Goal: Information Seeking & Learning: Learn about a topic

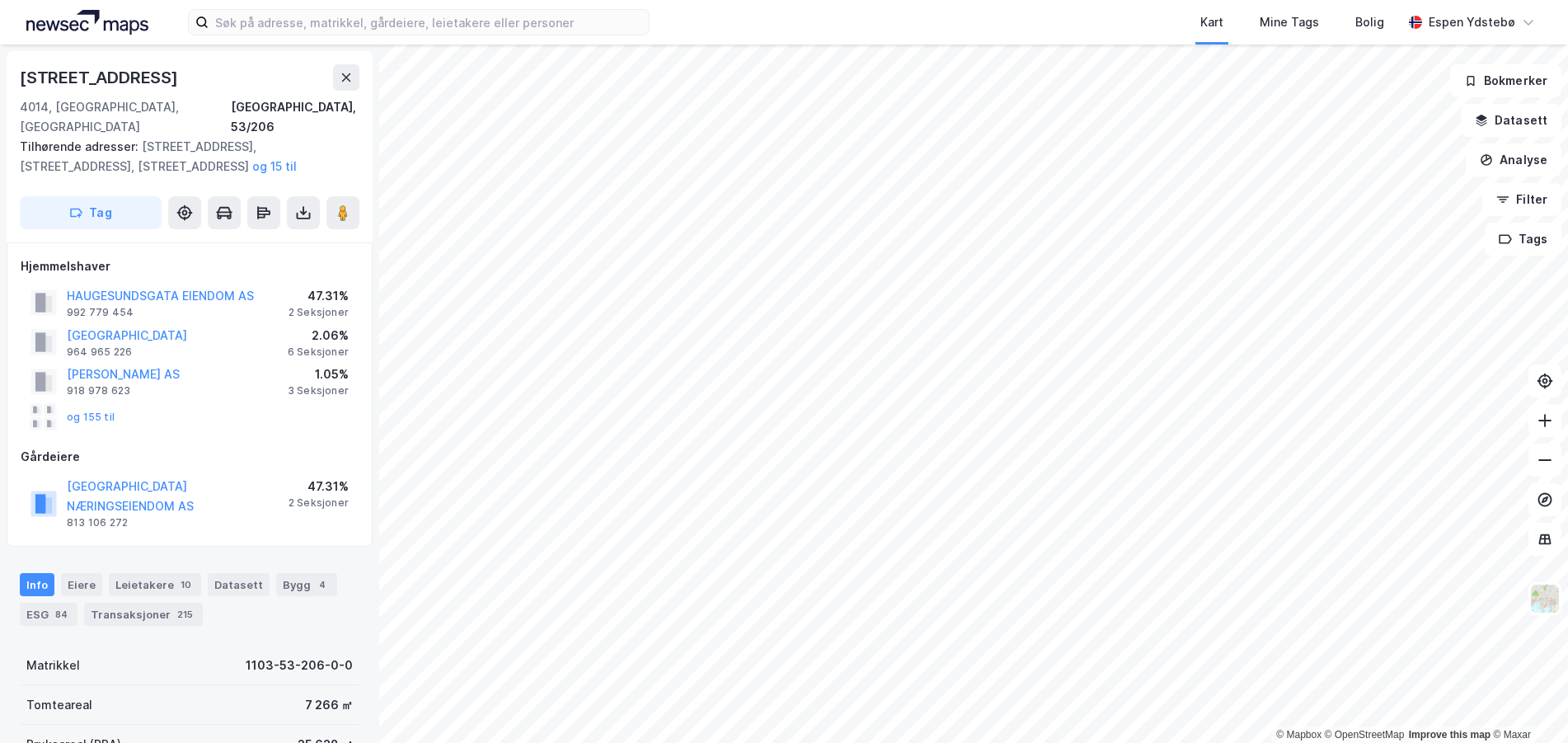
drag, startPoint x: 193, startPoint y: 275, endPoint x: 135, endPoint y: 437, distance: 172.1
click at [135, 447] on div "Gårdeiere" at bounding box center [189, 457] width 338 height 19
click at [0, 0] on button "STAVANGER NÆRINGSEIENDOM AS" at bounding box center [0, 0] width 0 height 0
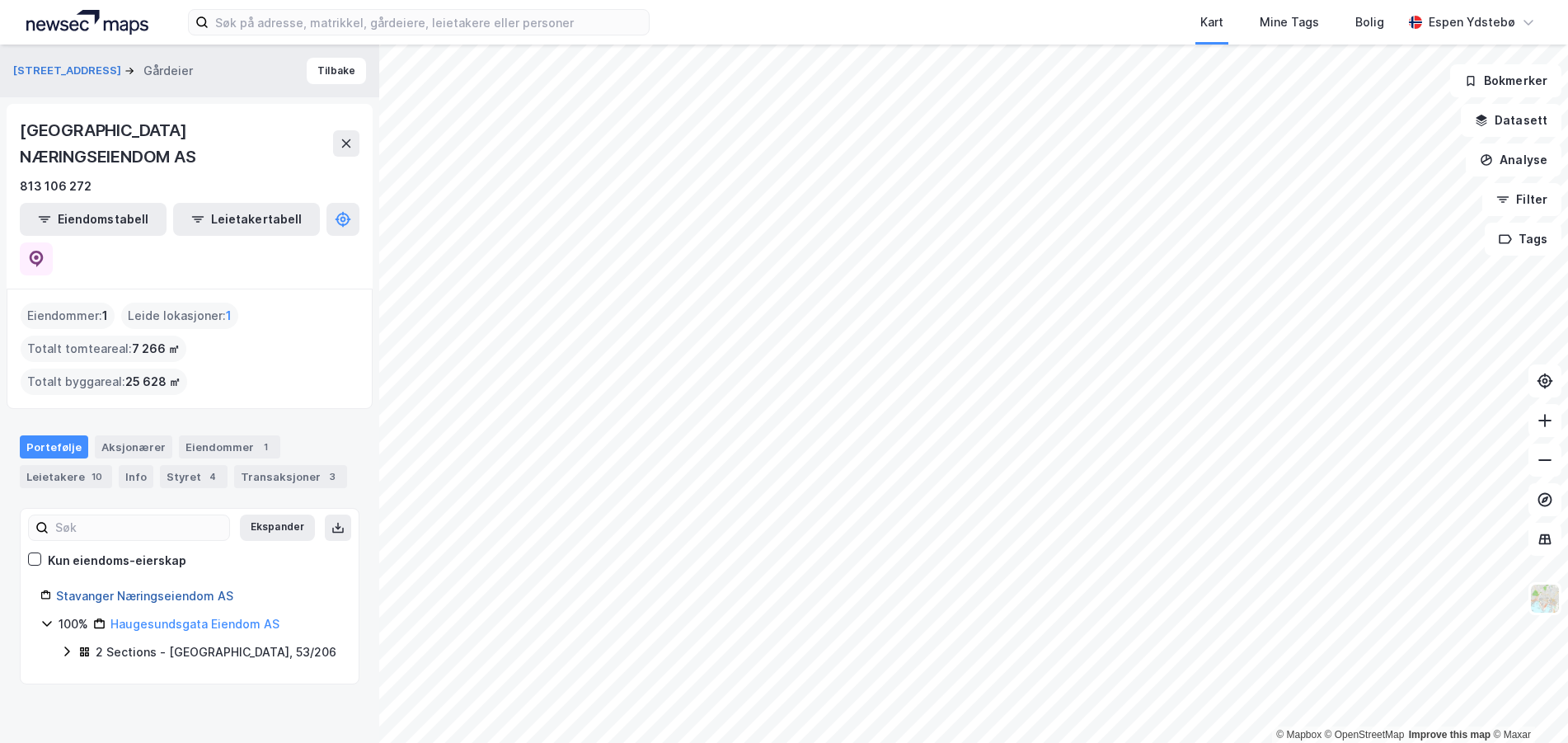
click at [188, 589] on link "Stavanger Næringseiendom AS" at bounding box center [144, 596] width 177 height 14
click at [74, 642] on div "2 Sections - Stavanger, 53/206" at bounding box center [200, 653] width 279 height 21
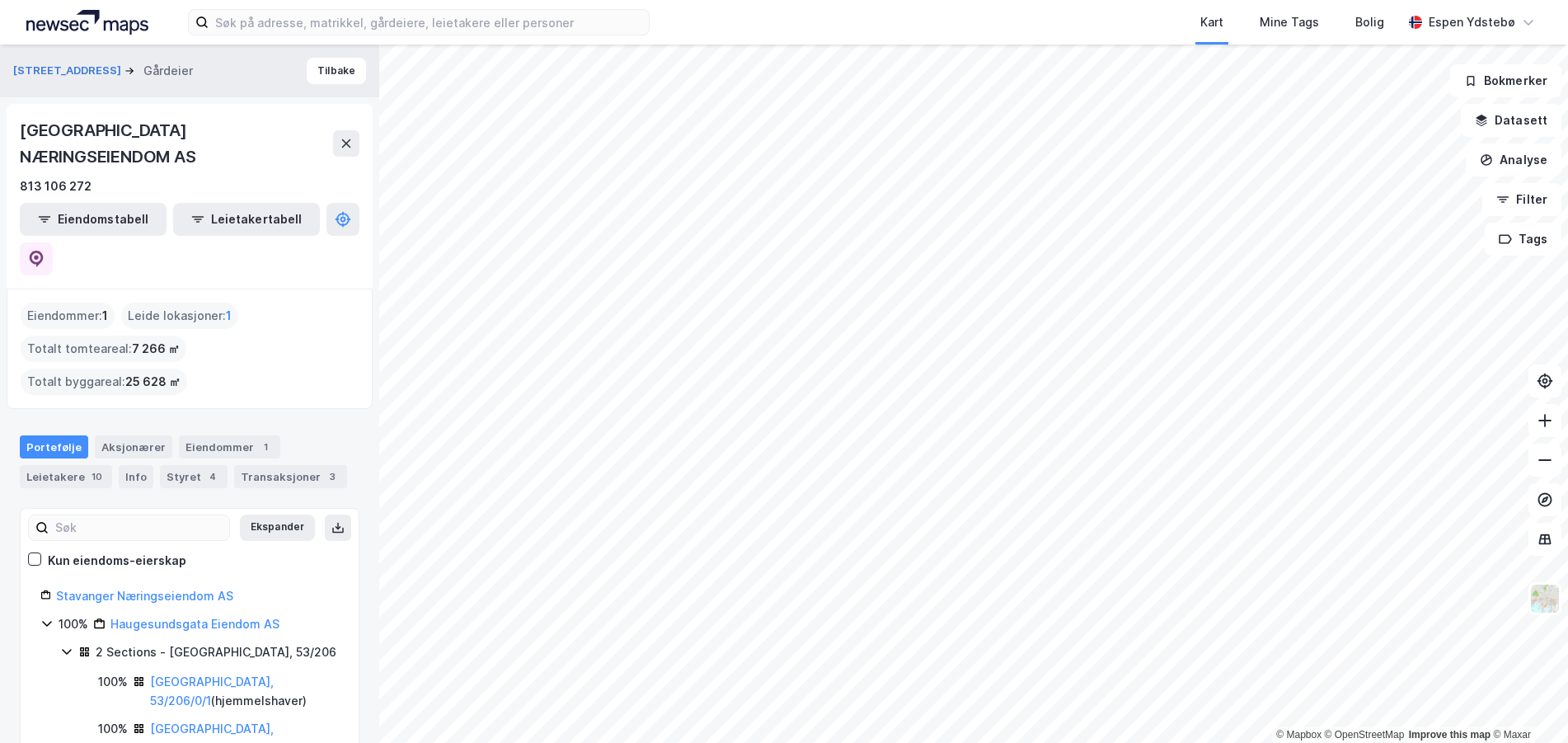
click at [68, 649] on icon at bounding box center [66, 652] width 9 height 6
click at [48, 617] on icon at bounding box center [47, 623] width 13 height 13
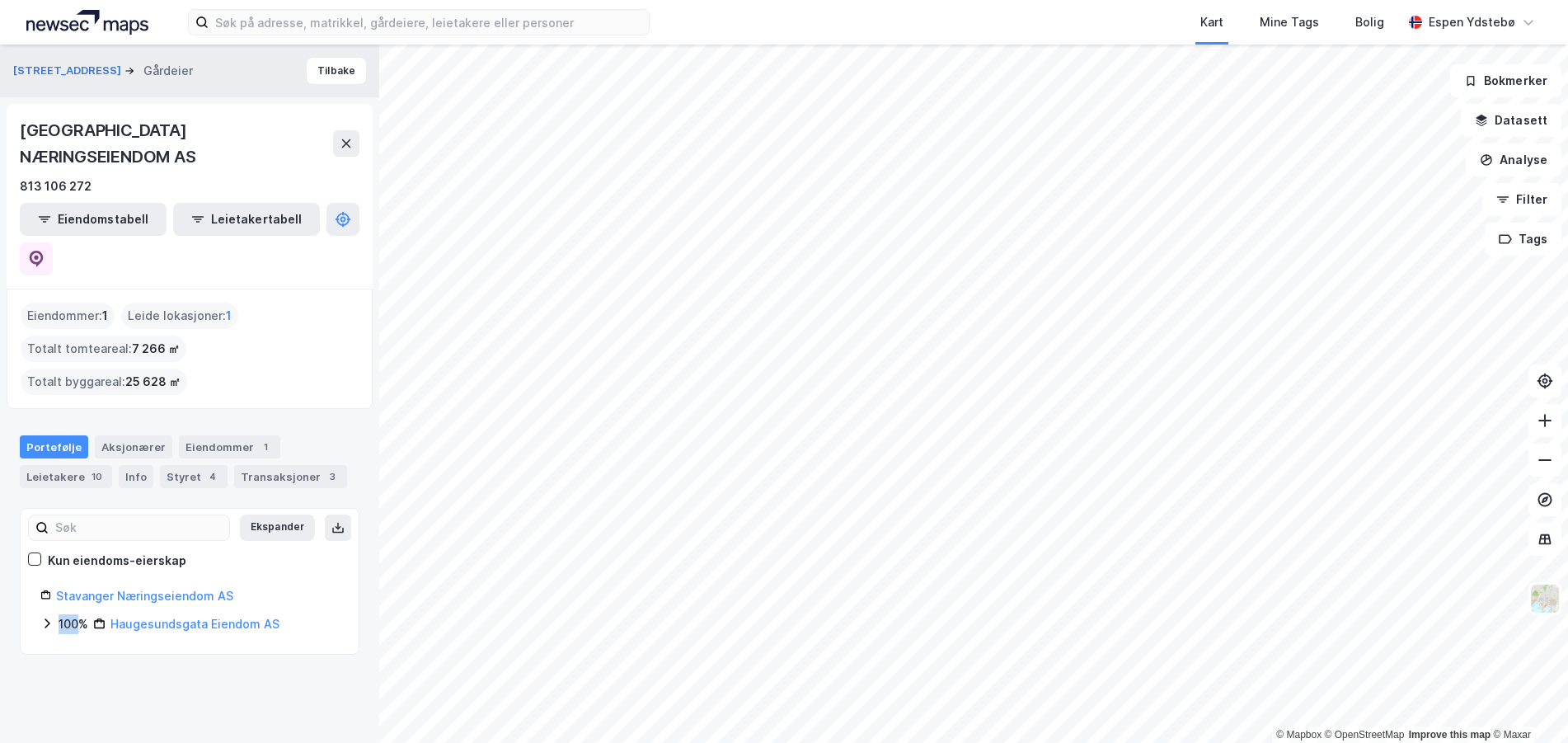
click at [48, 617] on icon at bounding box center [47, 623] width 13 height 13
click at [164, 589] on link "Stavanger Næringseiendom AS" at bounding box center [144, 596] width 177 height 14
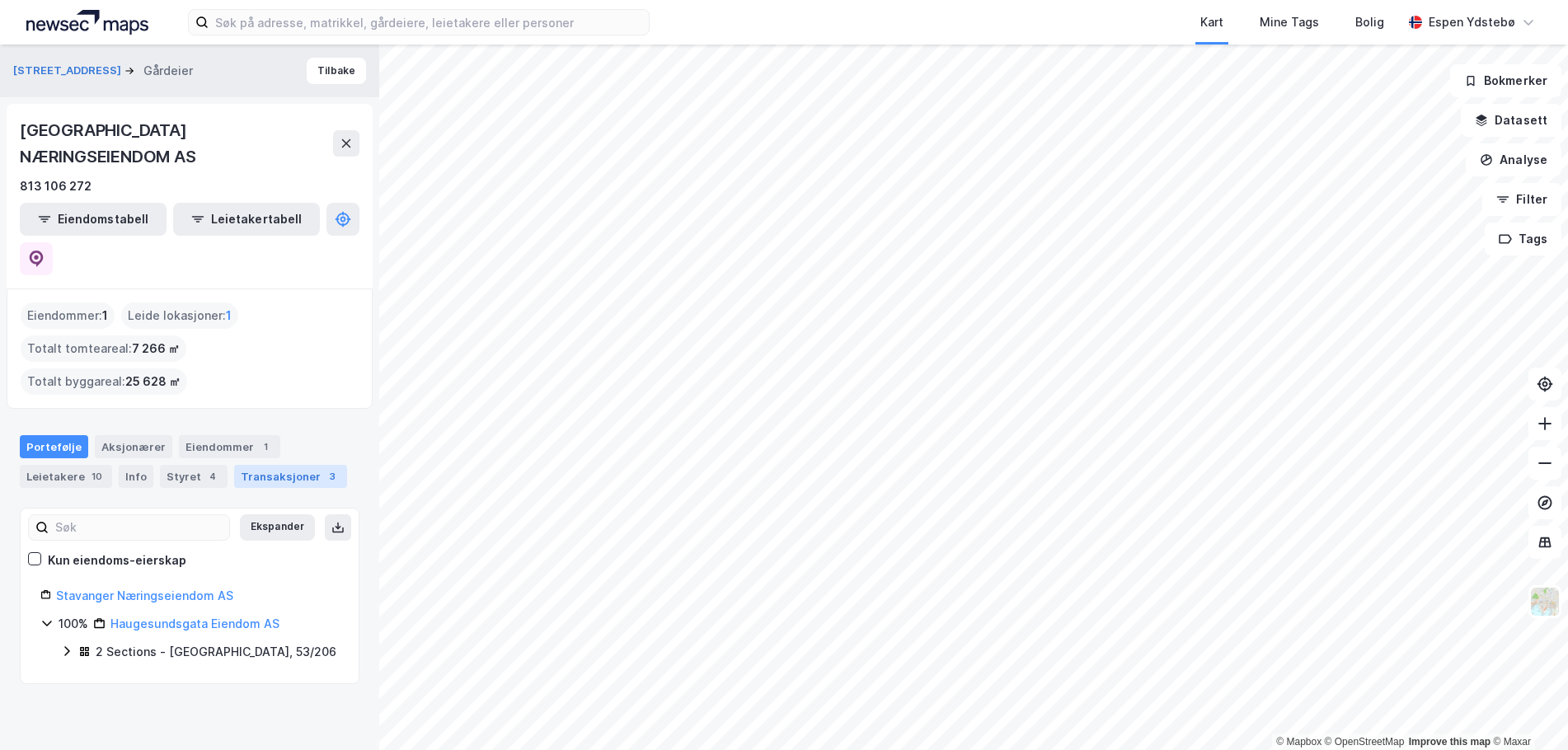
click at [259, 466] on div "Transaksjoner 3" at bounding box center [290, 477] width 113 height 23
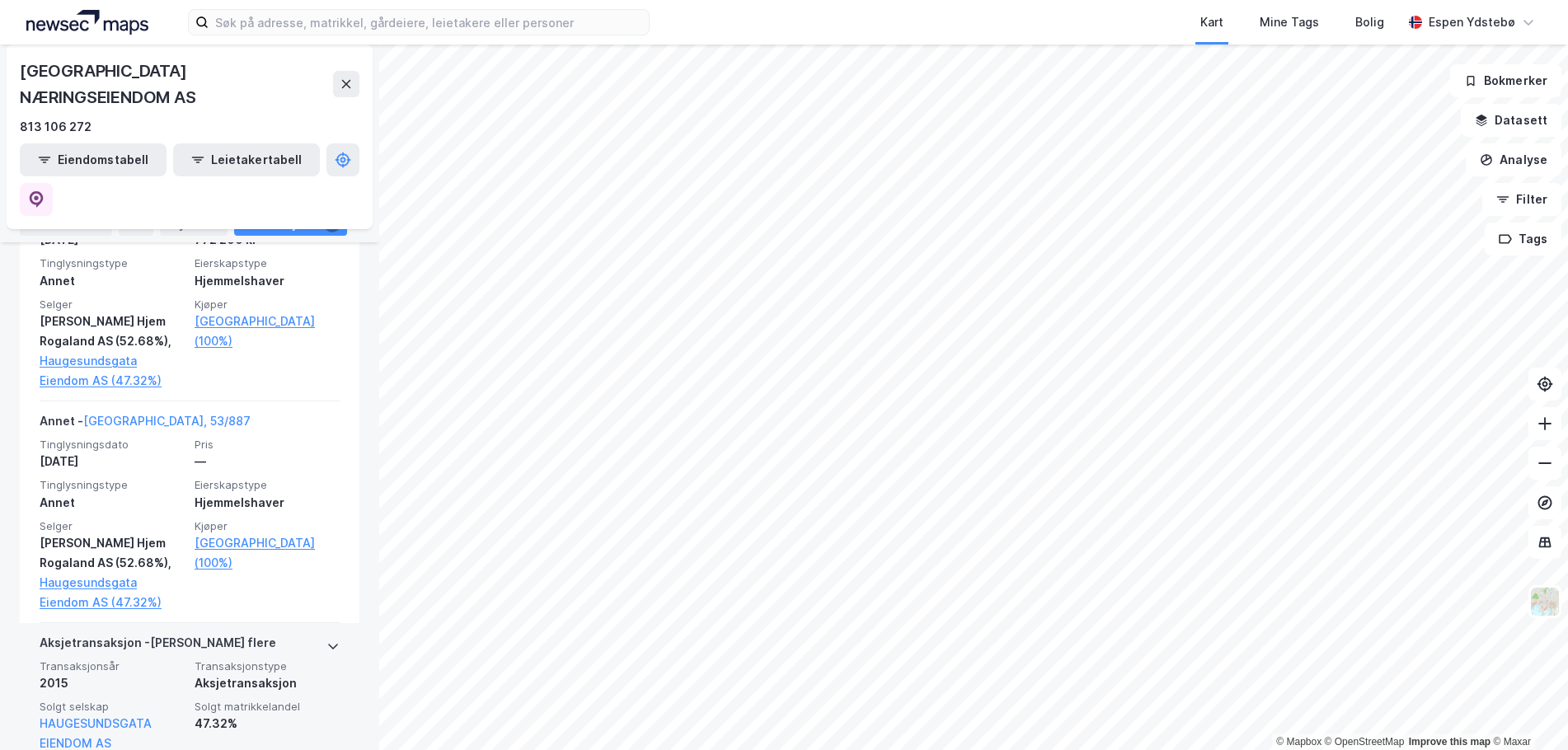
scroll to position [632, 0]
